Goal: Task Accomplishment & Management: Manage account settings

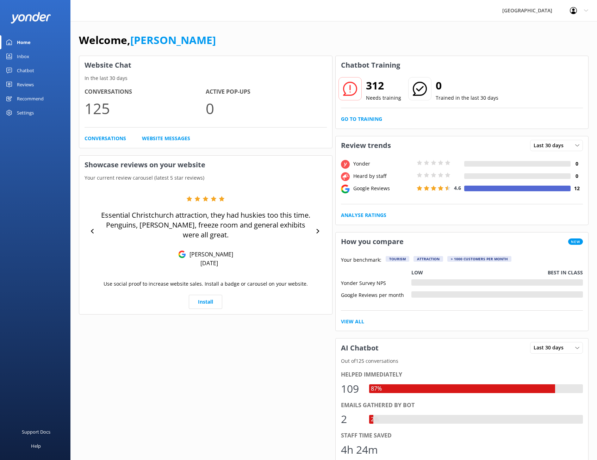
click at [40, 83] on link "Reviews" at bounding box center [35, 84] width 70 height 14
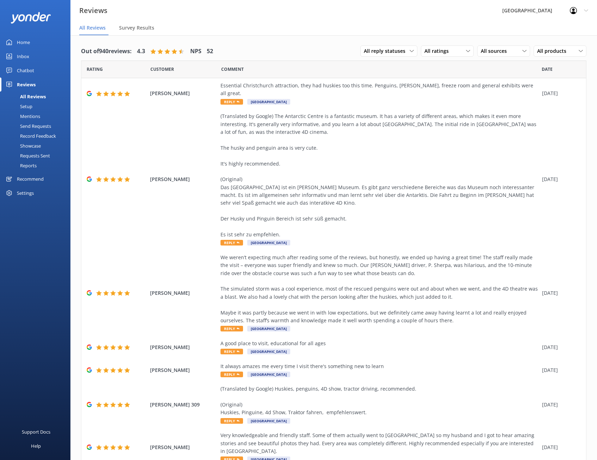
click at [39, 163] on link "Reports" at bounding box center [37, 166] width 66 height 10
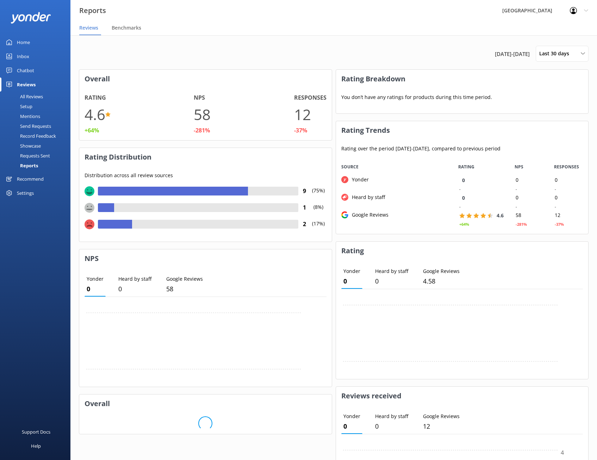
click at [37, 43] on link "Home" at bounding box center [35, 42] width 70 height 14
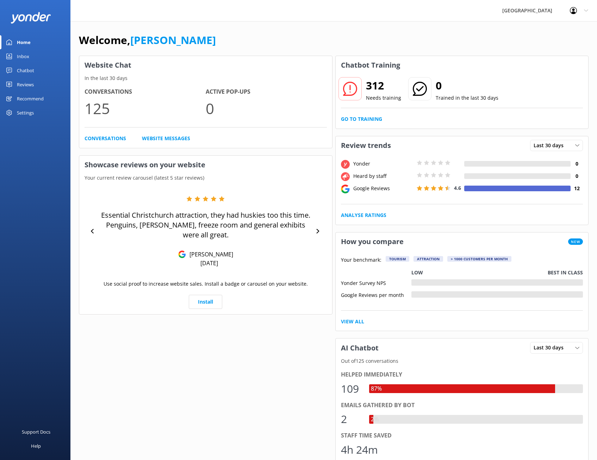
click at [536, 14] on div "[GEOGRAPHIC_DATA]" at bounding box center [527, 10] width 68 height 21
click at [581, 12] on div "Profile Settings Logout" at bounding box center [579, 10] width 36 height 21
click at [564, 47] on link "Logout" at bounding box center [562, 48] width 70 height 18
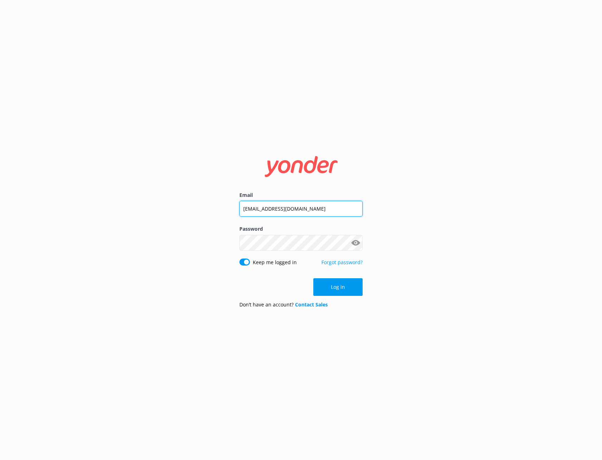
click at [311, 213] on input "[EMAIL_ADDRESS][DOMAIN_NAME]" at bounding box center [300, 209] width 123 height 16
type input "[PERSON_NAME][EMAIL_ADDRESS][DOMAIN_NAME]"
click at [318, 283] on button "Log in" at bounding box center [337, 287] width 49 height 18
